Goal: Find specific page/section: Find specific page/section

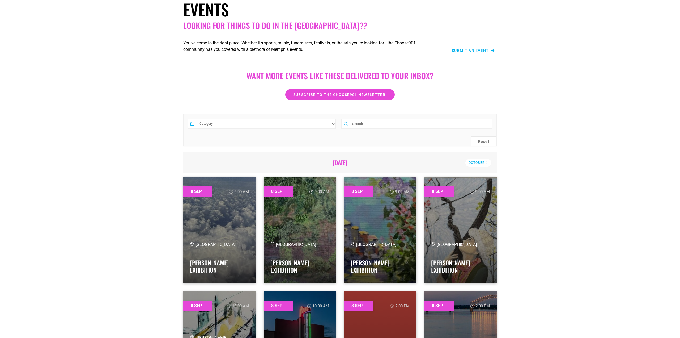
click at [373, 122] on input "search" at bounding box center [422, 124] width 142 height 10
type input "author"
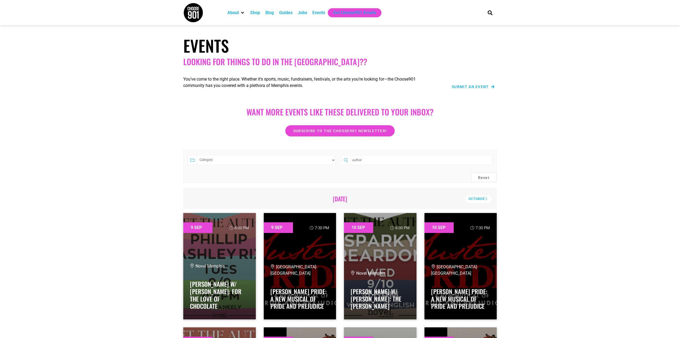
click at [321, 14] on div "Events" at bounding box center [319, 13] width 13 height 6
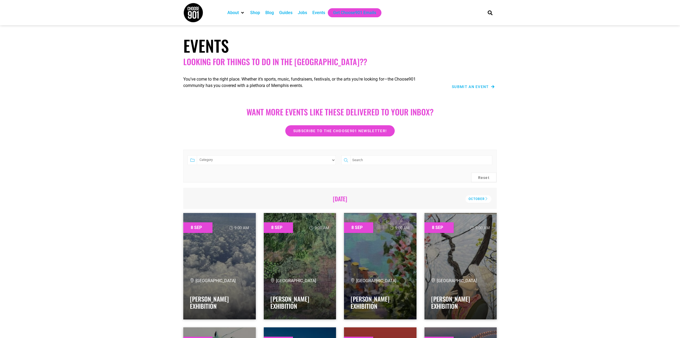
click at [367, 161] on input "search" at bounding box center [422, 160] width 142 height 10
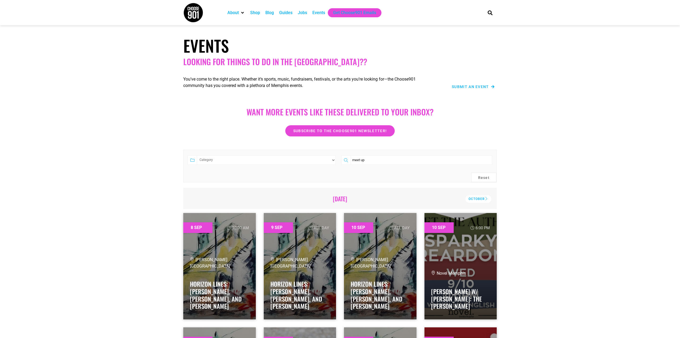
click at [395, 158] on input "meet up" at bounding box center [422, 160] width 142 height 10
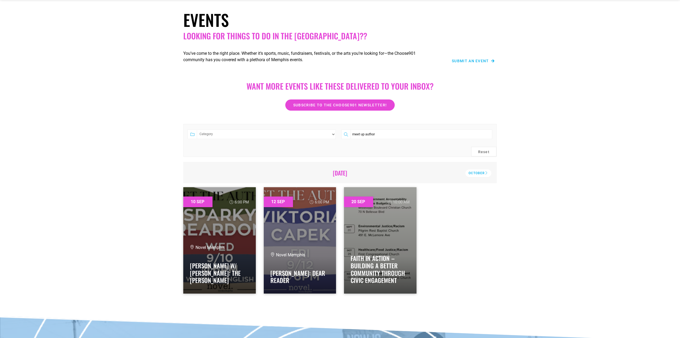
scroll to position [38, 0]
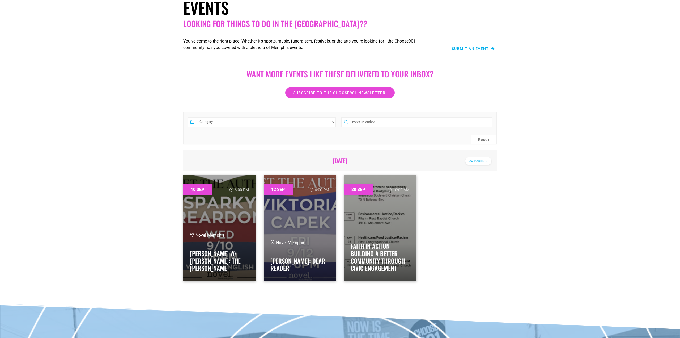
click at [476, 161] on div "October" at bounding box center [479, 161] width 26 height 8
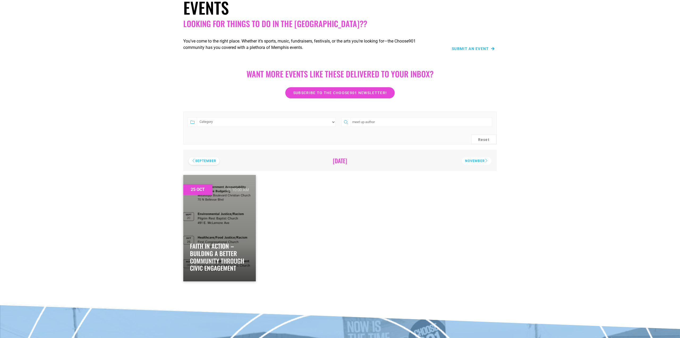
click at [194, 158] on div "September" at bounding box center [204, 161] width 31 height 8
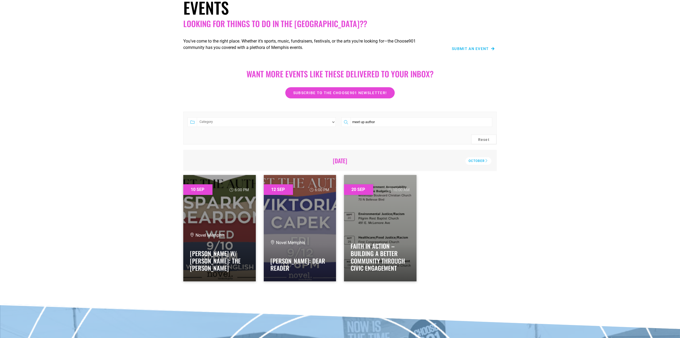
click at [397, 121] on input "meet up author" at bounding box center [422, 122] width 142 height 10
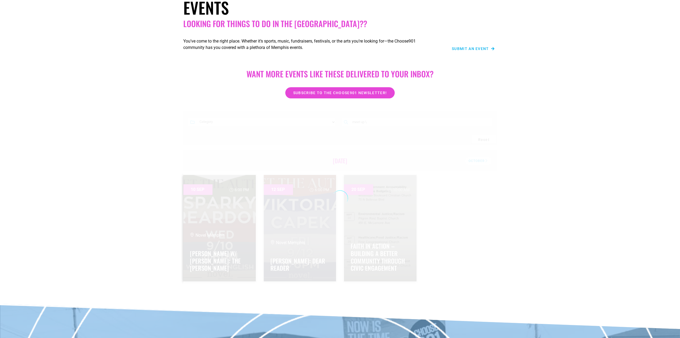
click at [384, 121] on div at bounding box center [340, 199] width 314 height 174
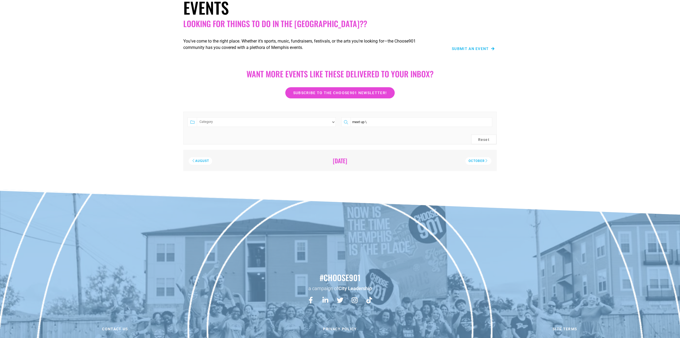
click at [384, 121] on input "meet up \" at bounding box center [422, 122] width 142 height 10
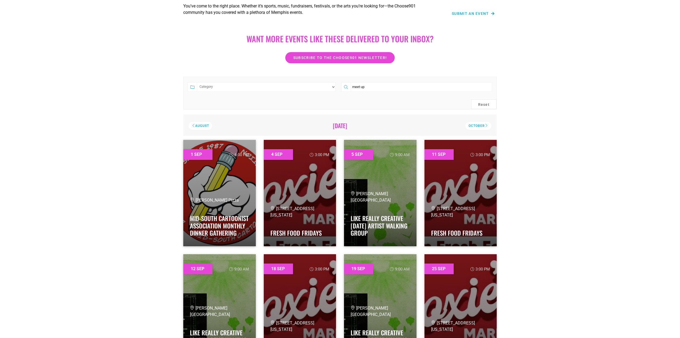
scroll to position [0, 0]
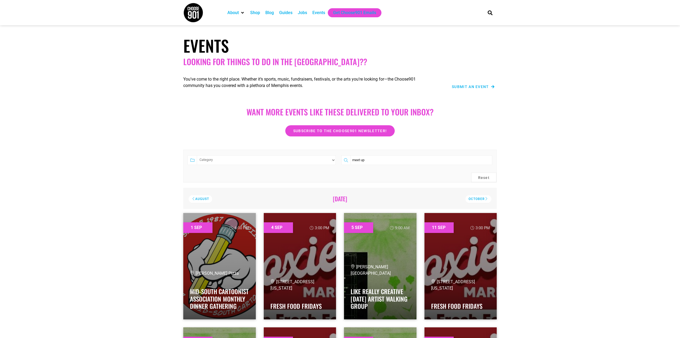
click at [359, 161] on input "meet up" at bounding box center [422, 160] width 142 height 10
type input "comic"
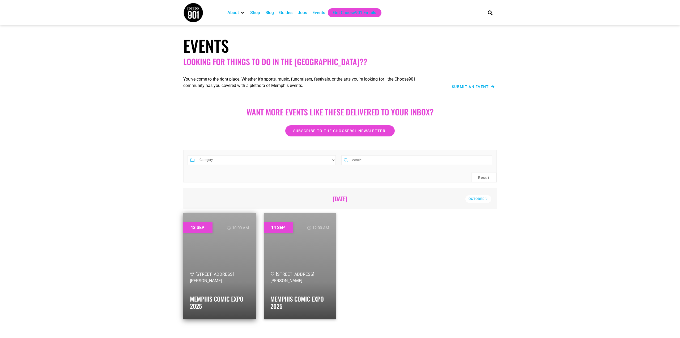
click at [205, 272] on span "[STREET_ADDRESS][PERSON_NAME]" at bounding box center [212, 277] width 44 height 11
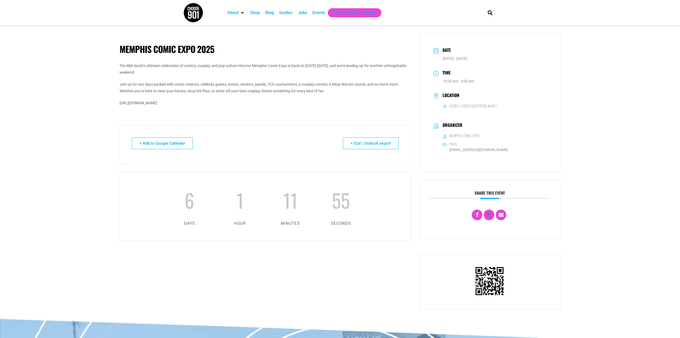
click at [167, 103] on p "https://www.facebook.com/events/1847517266072266/" at bounding box center [266, 103] width 292 height 7
copy div "https://www.facebook.com/events/1847517266072266/"
